Goal: Find specific page/section: Find specific page/section

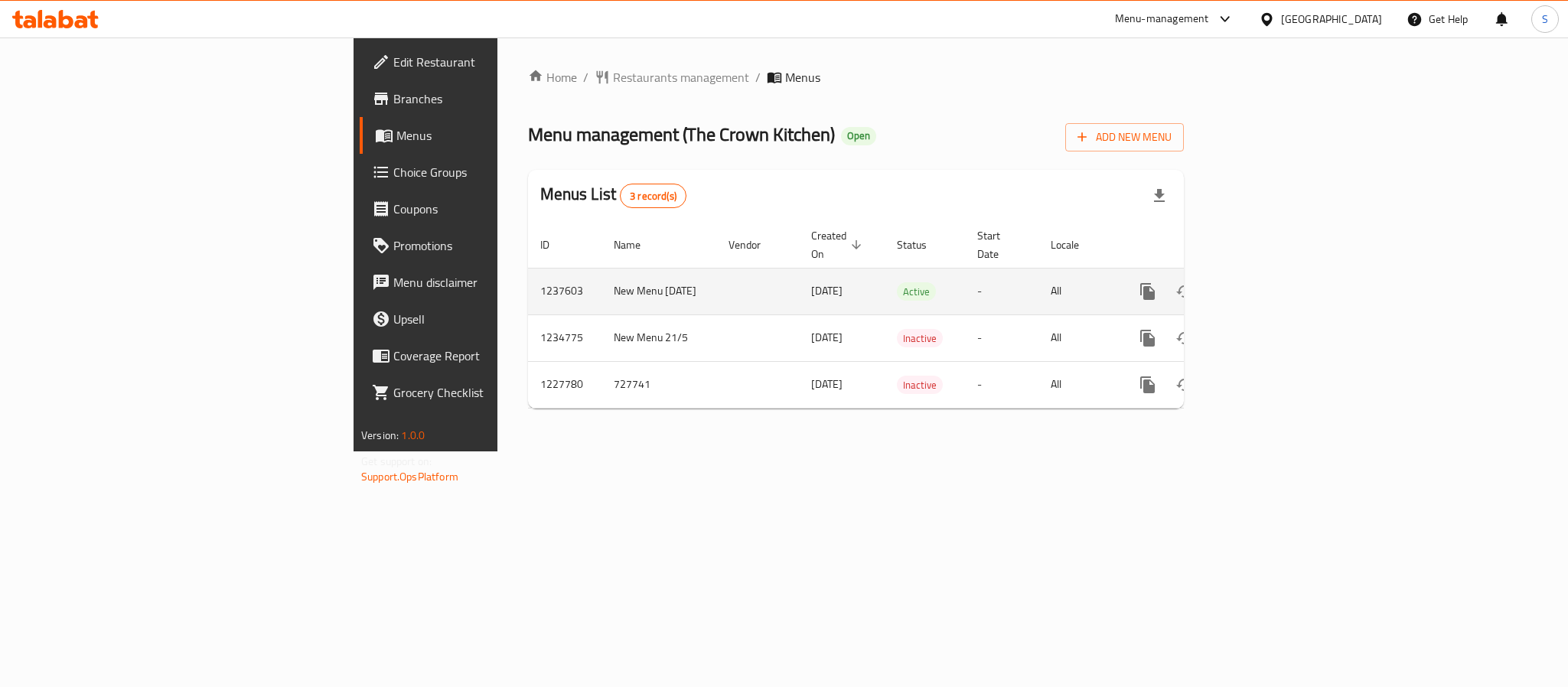
click at [1264, 284] on icon "enhanced table" at bounding box center [1257, 291] width 14 height 14
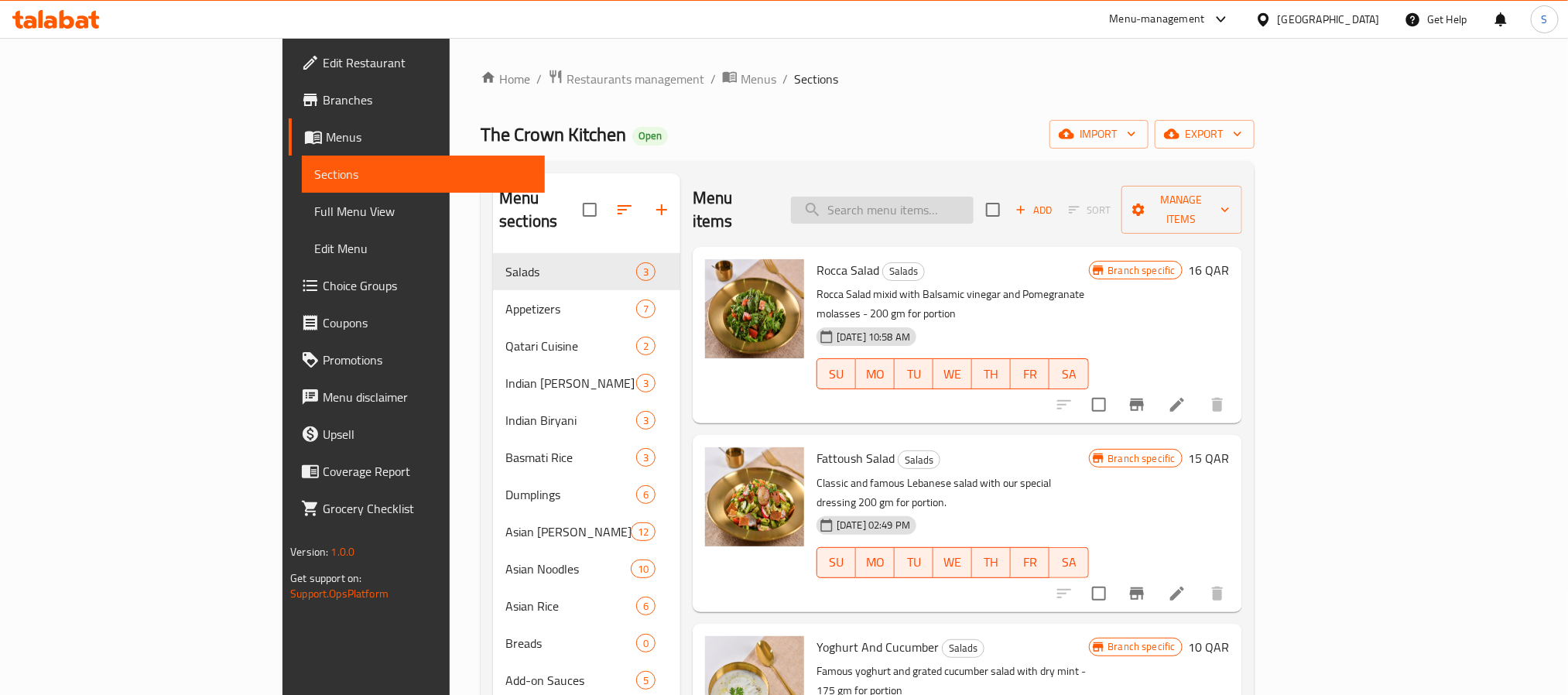
click at [974, 198] on input "search" at bounding box center [883, 209] width 183 height 27
paste input "crispy beef spring rolls"
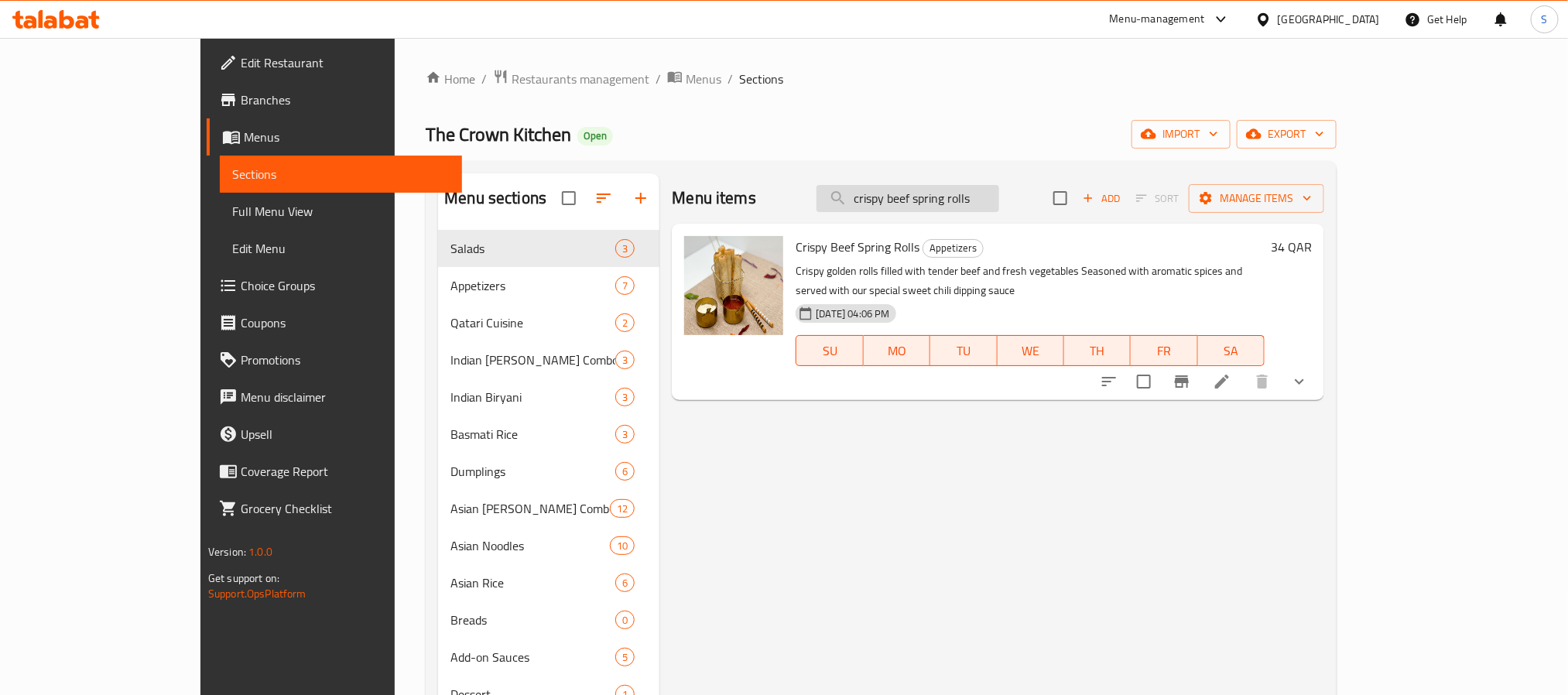
click at [999, 205] on input "crispy beef spring rolls" at bounding box center [908, 198] width 183 height 27
type input "crispy beef spring rolls"
click at [1031, 602] on div "Menu items crispy beef spring rolls Add Sort Manage items Crispy Beef Spring Ro…" at bounding box center [992, 521] width 665 height 695
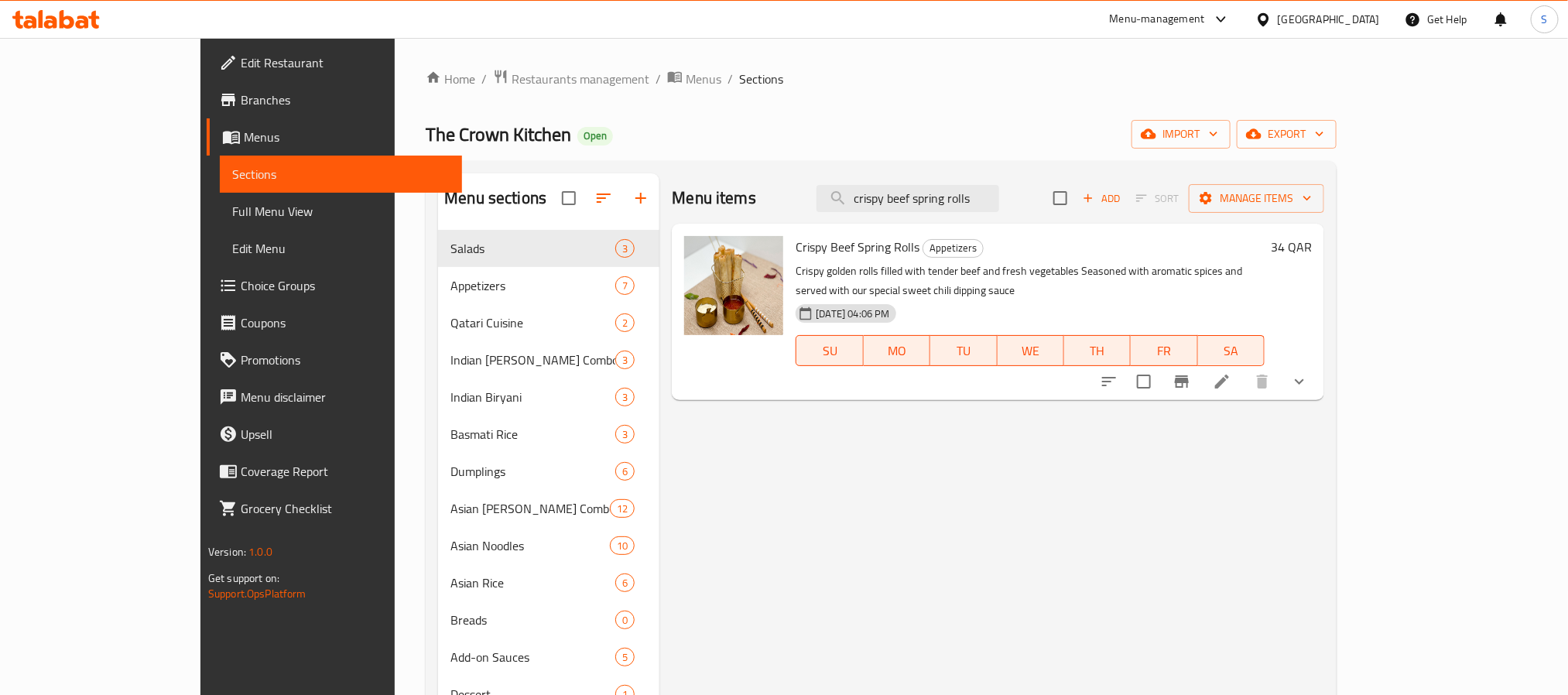
click at [1100, 279] on p "Crispy golden rolls filled with tender beef and fresh vegetables Seasoned with …" at bounding box center [1030, 281] width 469 height 39
click at [1309, 372] on icon "show more" at bounding box center [1300, 382] width 18 height 18
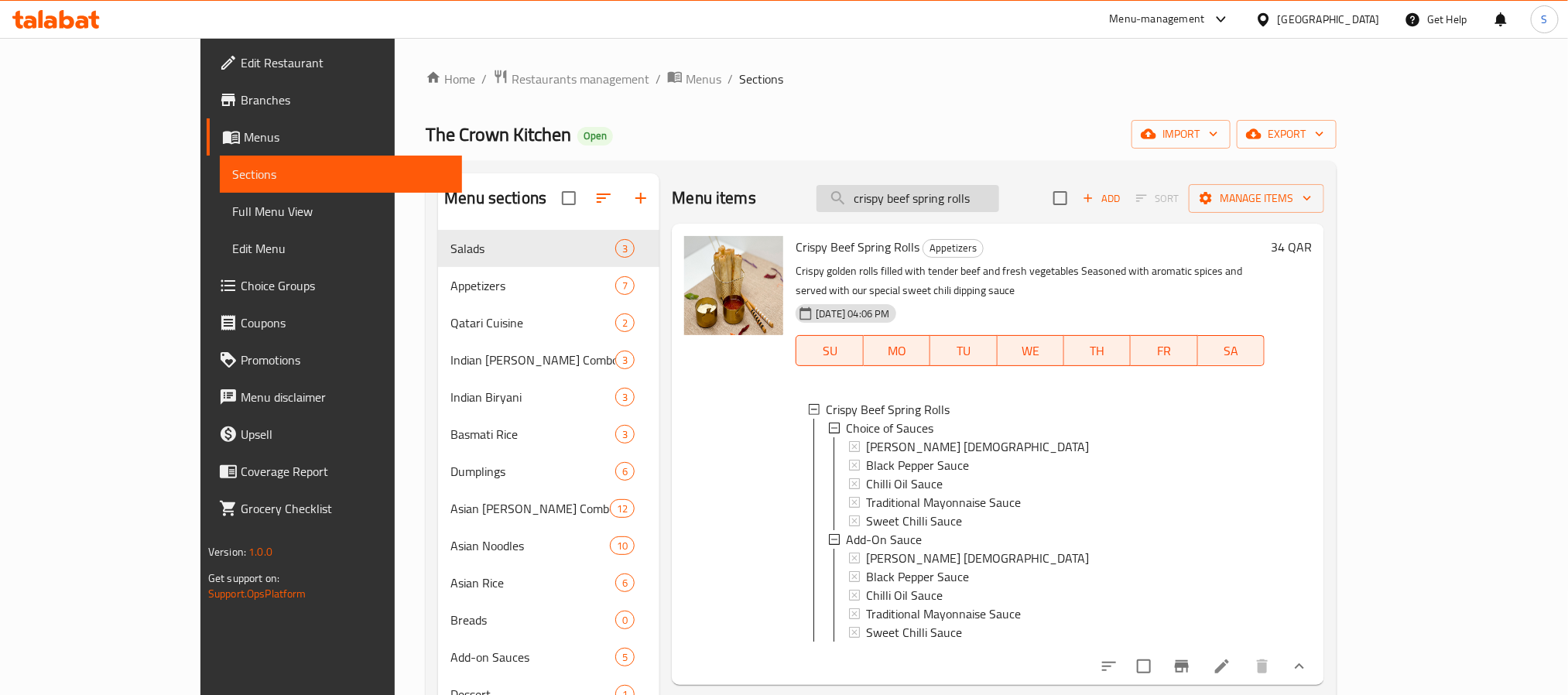
click at [999, 202] on input "crispy beef spring rolls" at bounding box center [908, 198] width 183 height 27
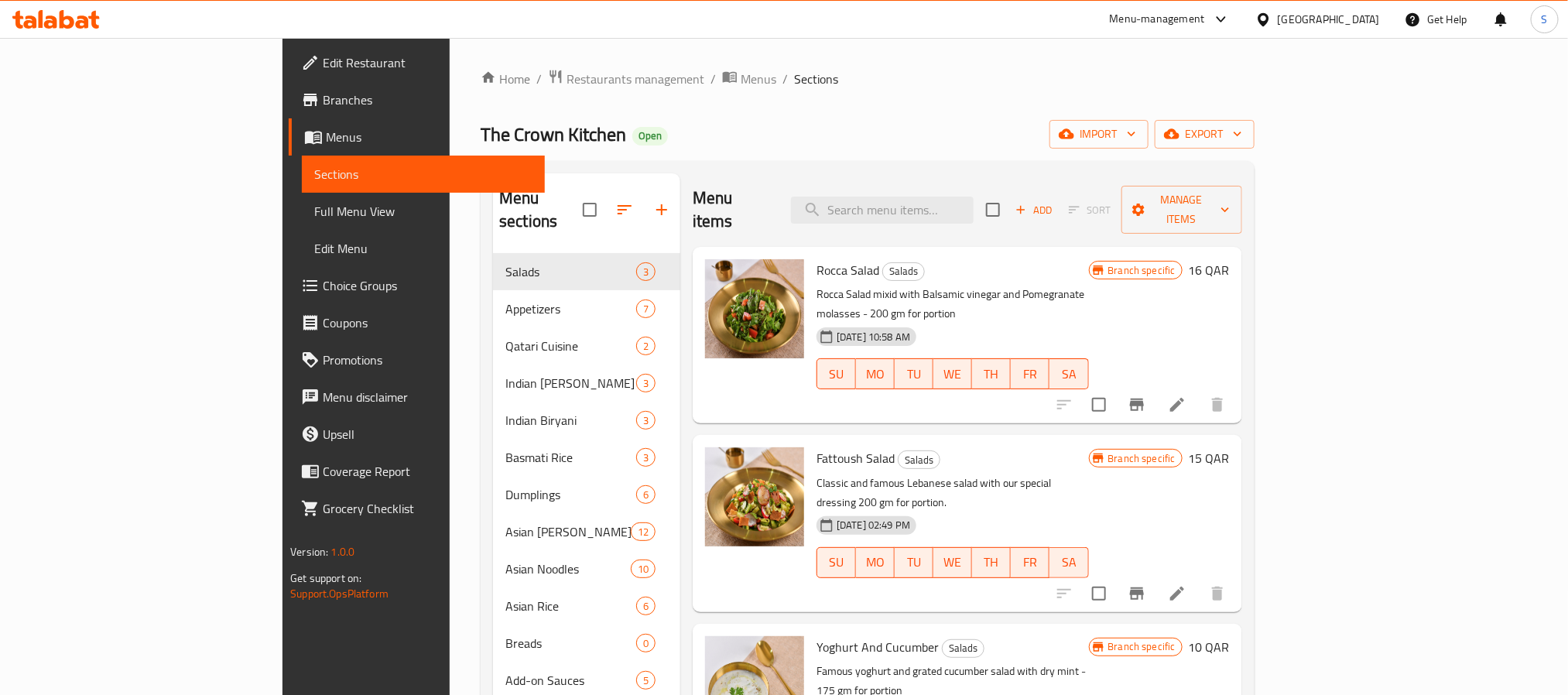
click at [945, 174] on div "Menu items Add Sort Manage items" at bounding box center [968, 210] width 550 height 74
click at [974, 207] on input "search" at bounding box center [883, 209] width 183 height 27
